Goal: Task Accomplishment & Management: Manage account settings

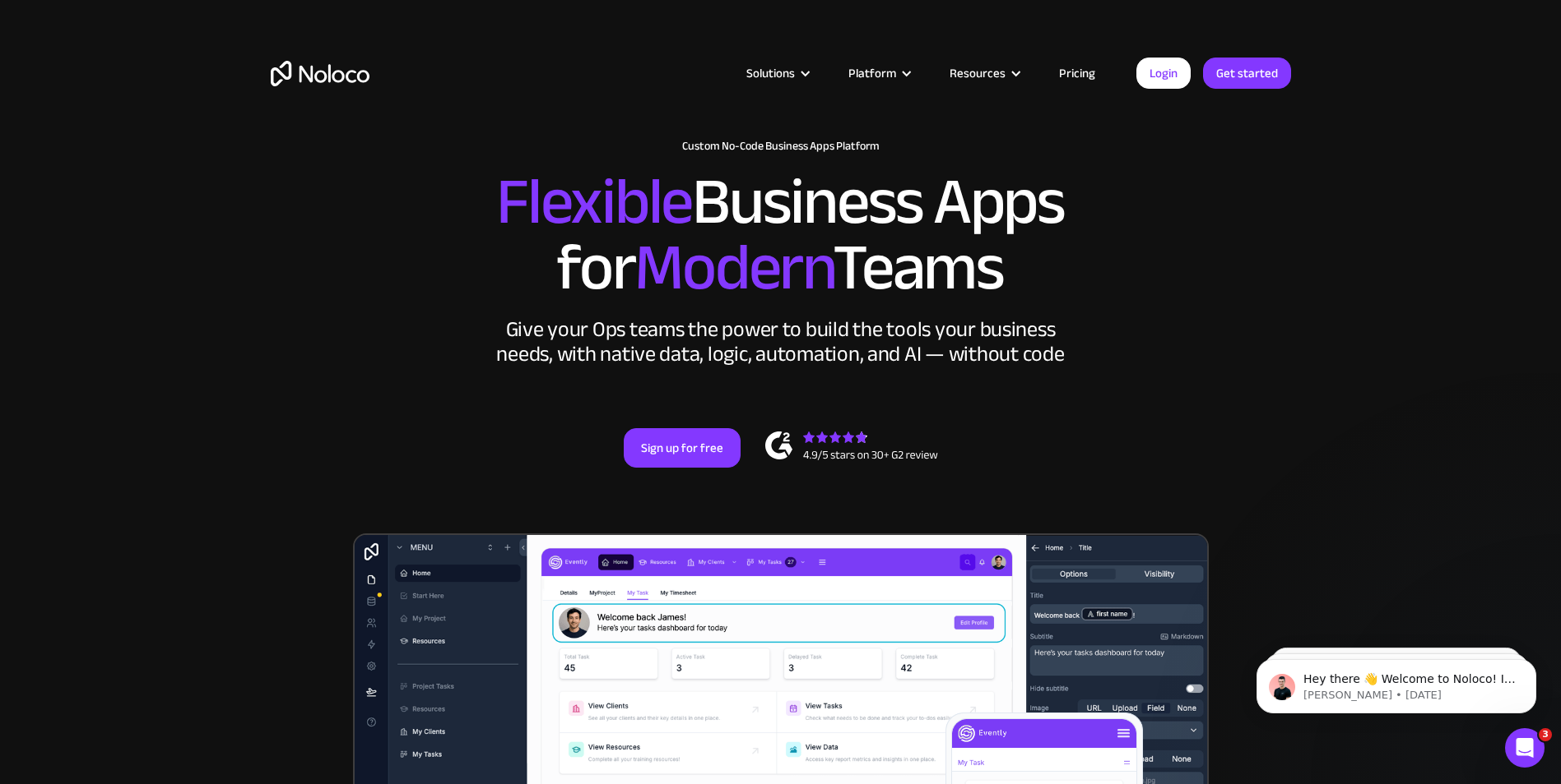
click at [1115, 254] on h2 "Flexible Business Apps for Modern Teams" at bounding box center [780, 235] width 1020 height 131
click at [1162, 80] on link "Login" at bounding box center [1163, 73] width 55 height 31
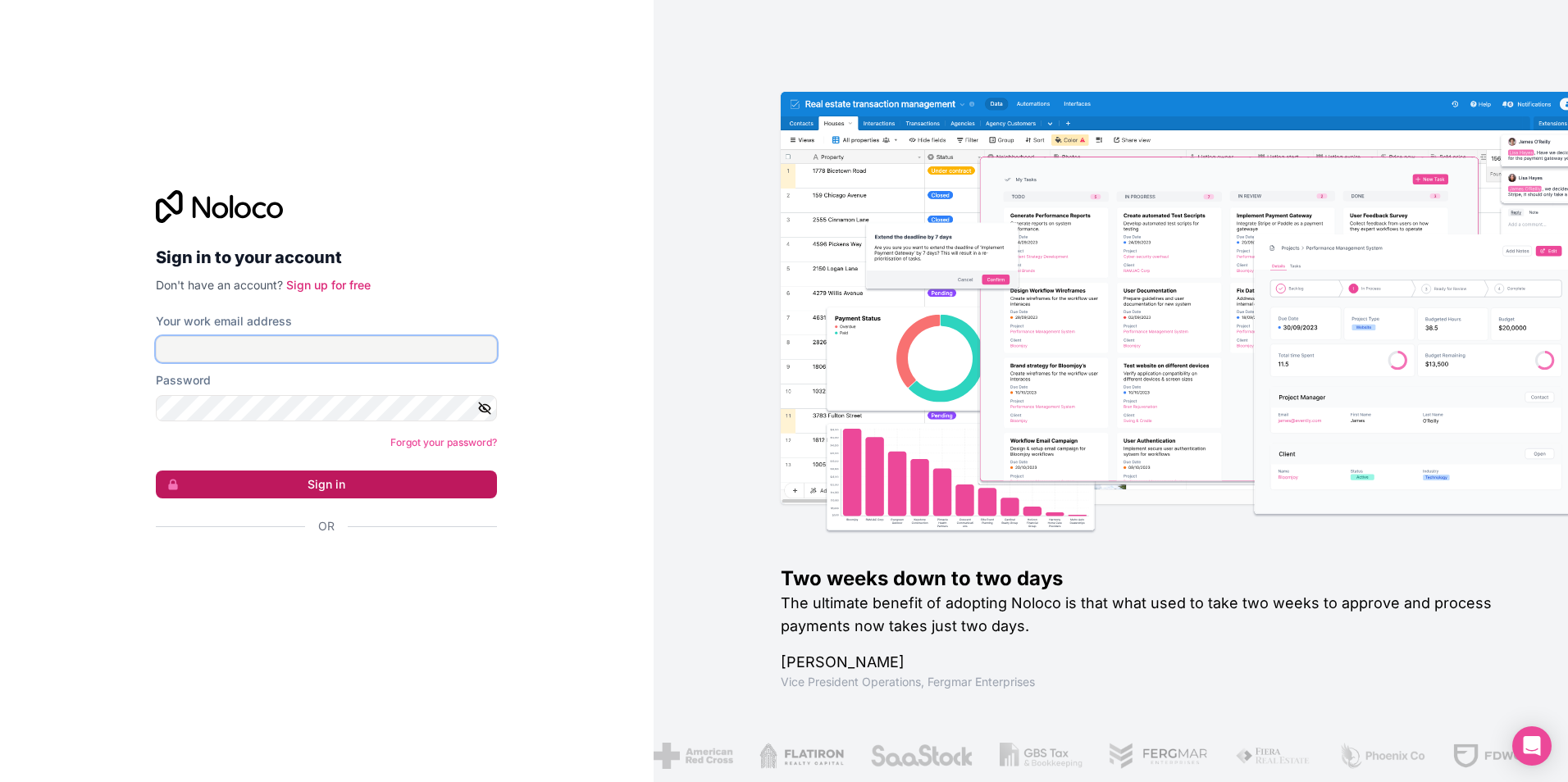
type input "[EMAIL_ADDRESS][DOMAIN_NAME]"
click at [307, 488] on button "Sign in" at bounding box center [327, 484] width 341 height 28
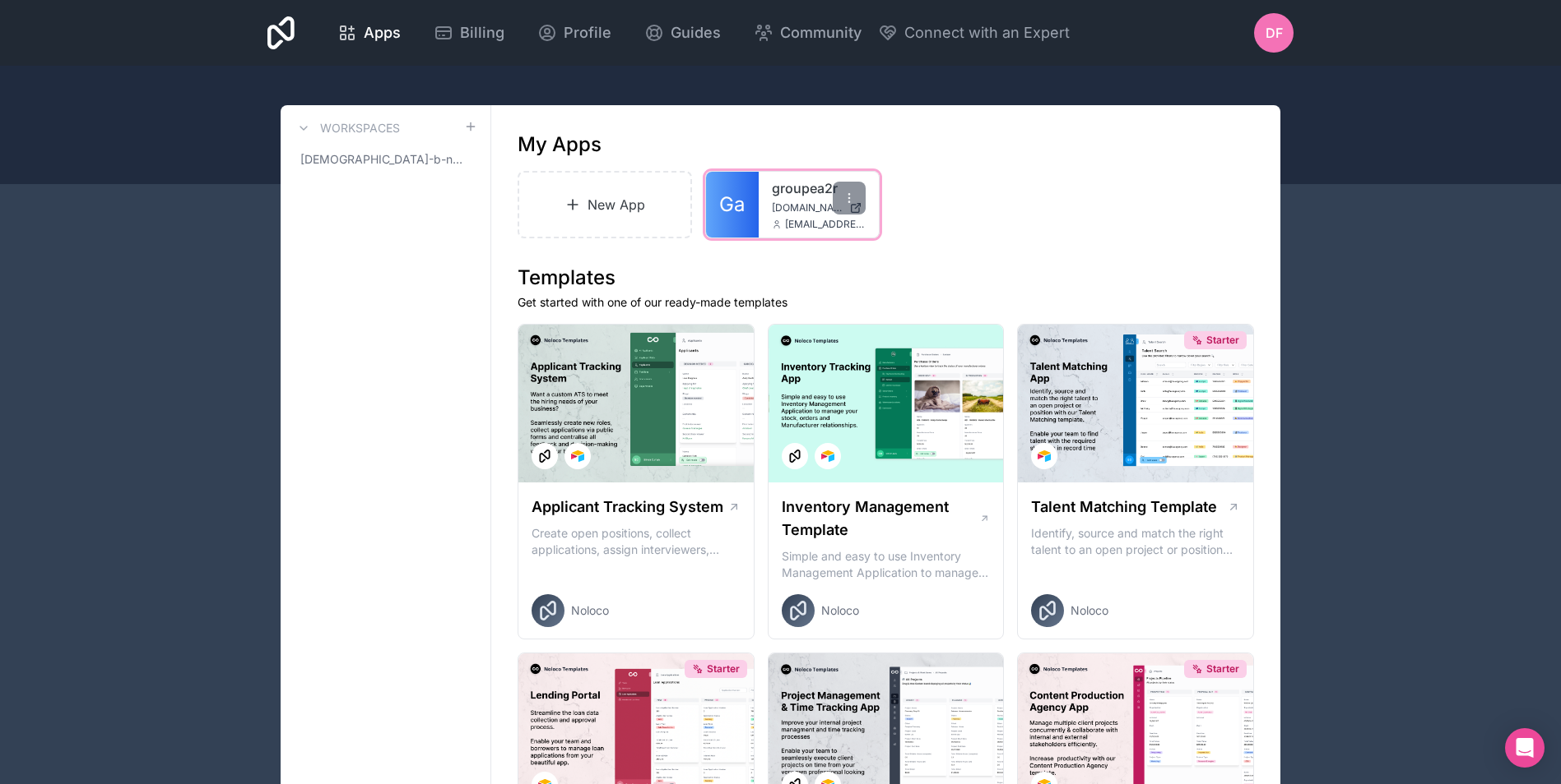
click at [741, 185] on link "Ga" at bounding box center [732, 205] width 53 height 66
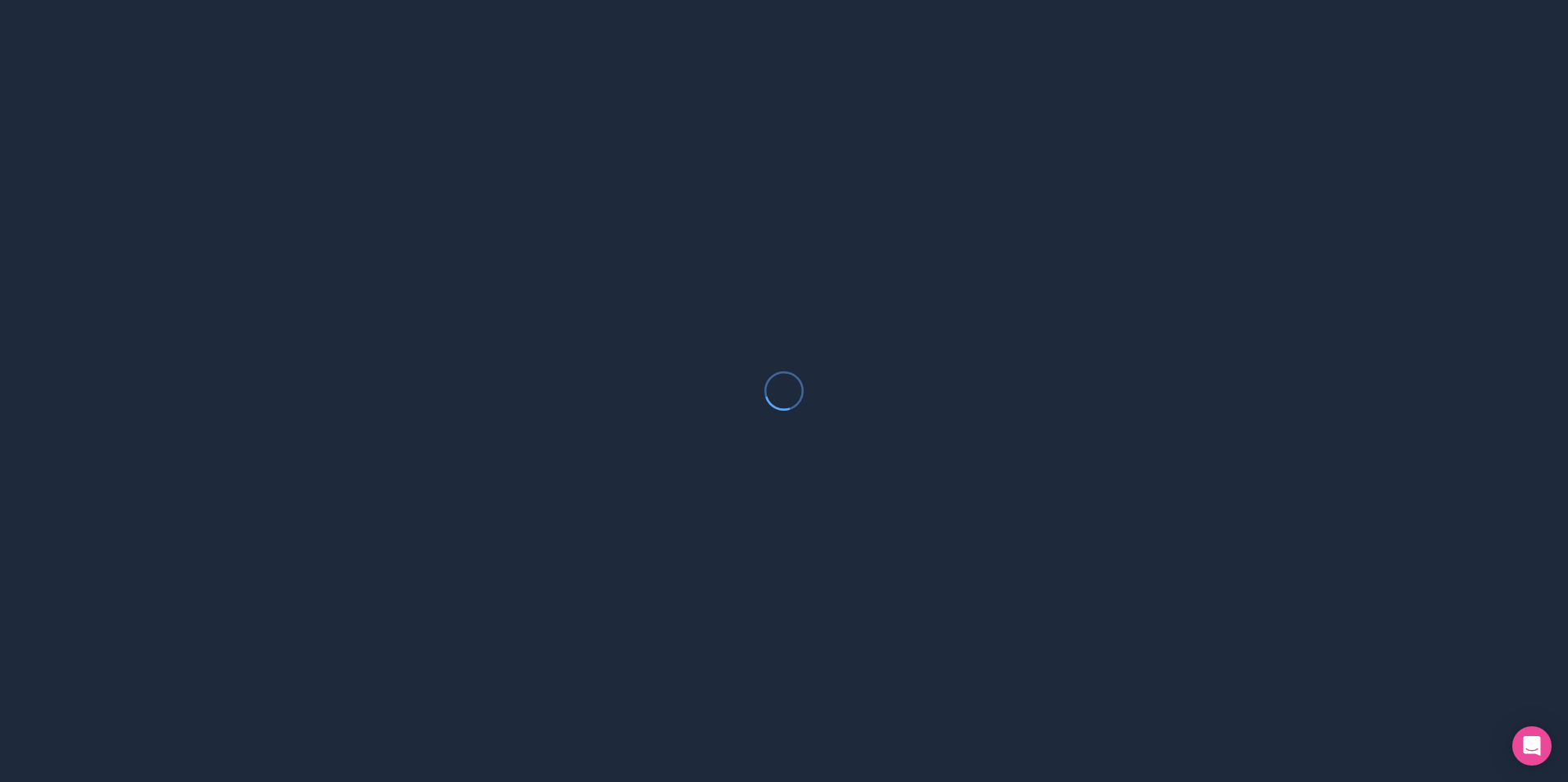
click at [738, 185] on div at bounding box center [784, 391] width 1568 height 782
